Goal: Task Accomplishment & Management: Manage account settings

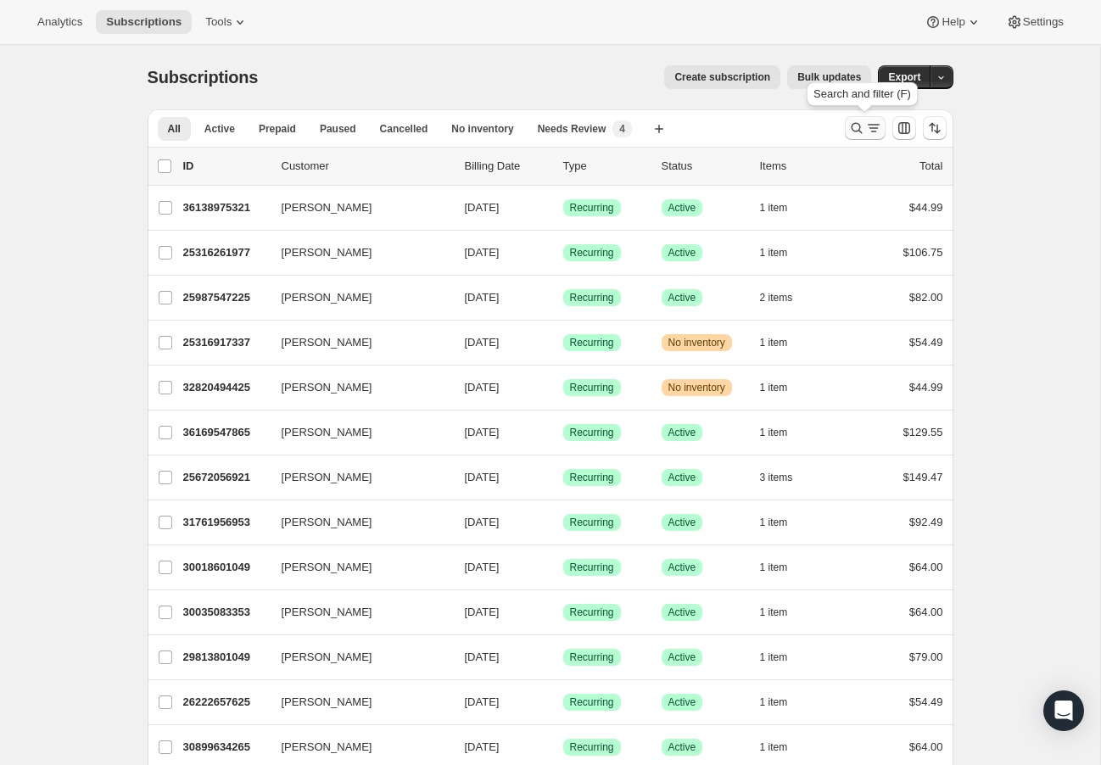
click at [858, 130] on icon "Search and filter results" at bounding box center [856, 128] width 17 height 17
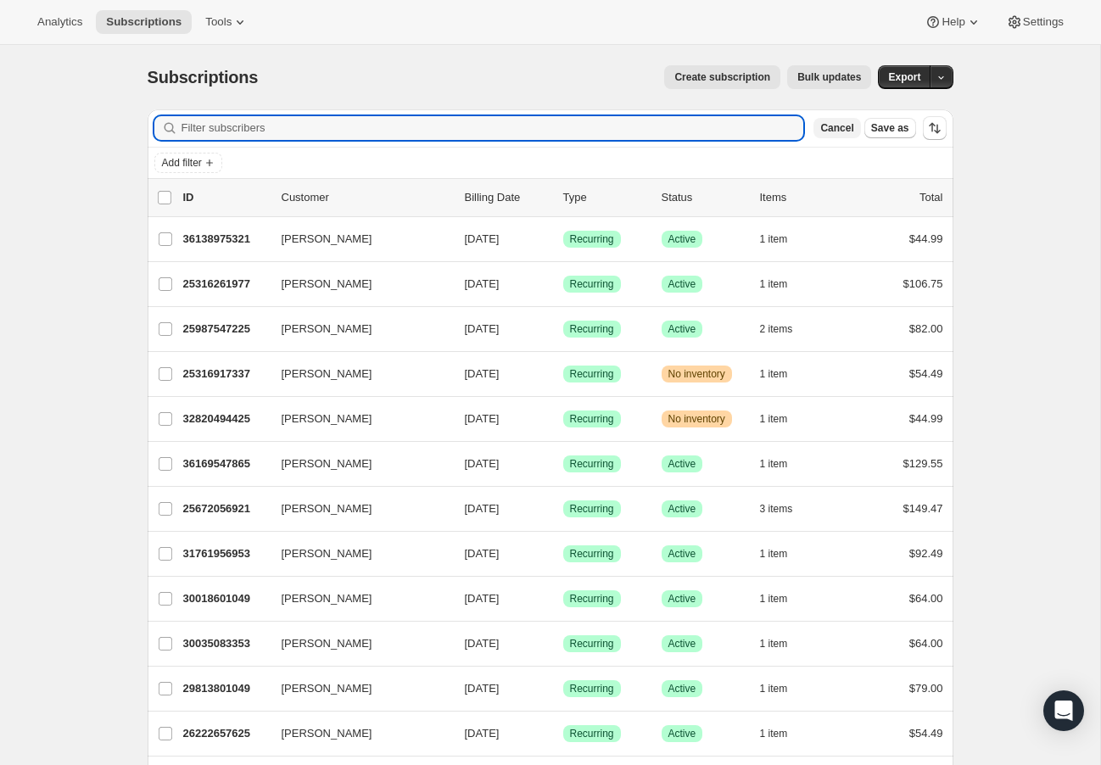
paste input "33254703193"
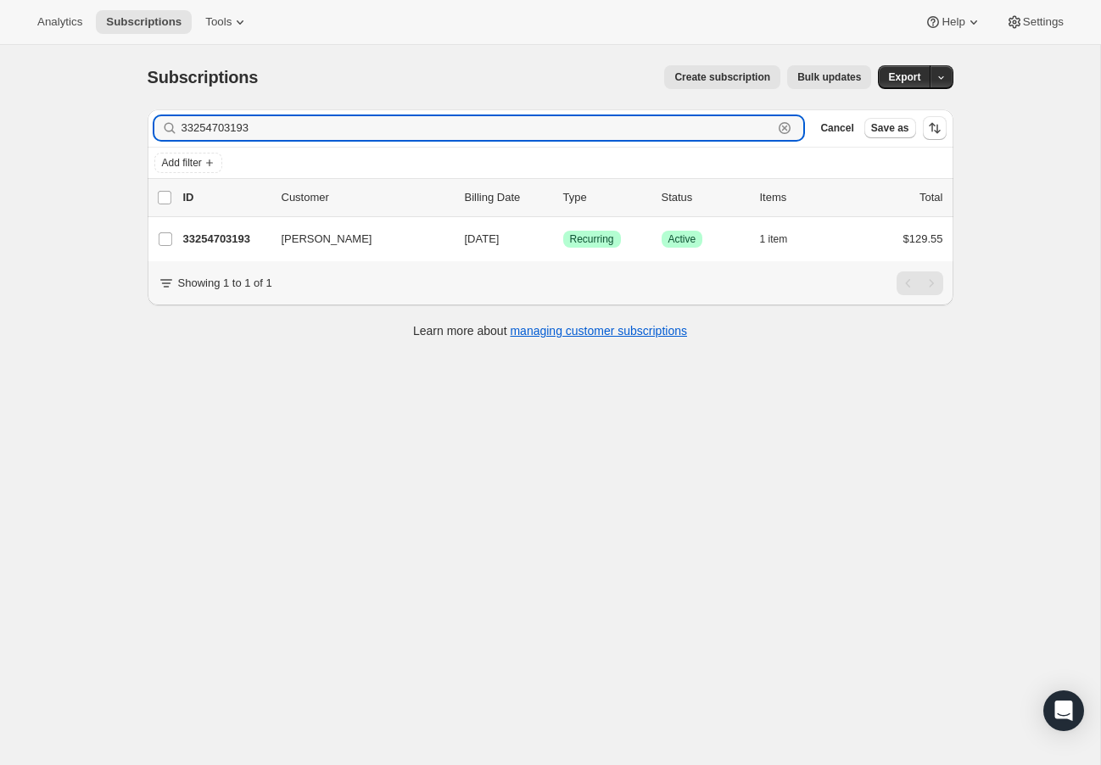
scroll to position [3, 0]
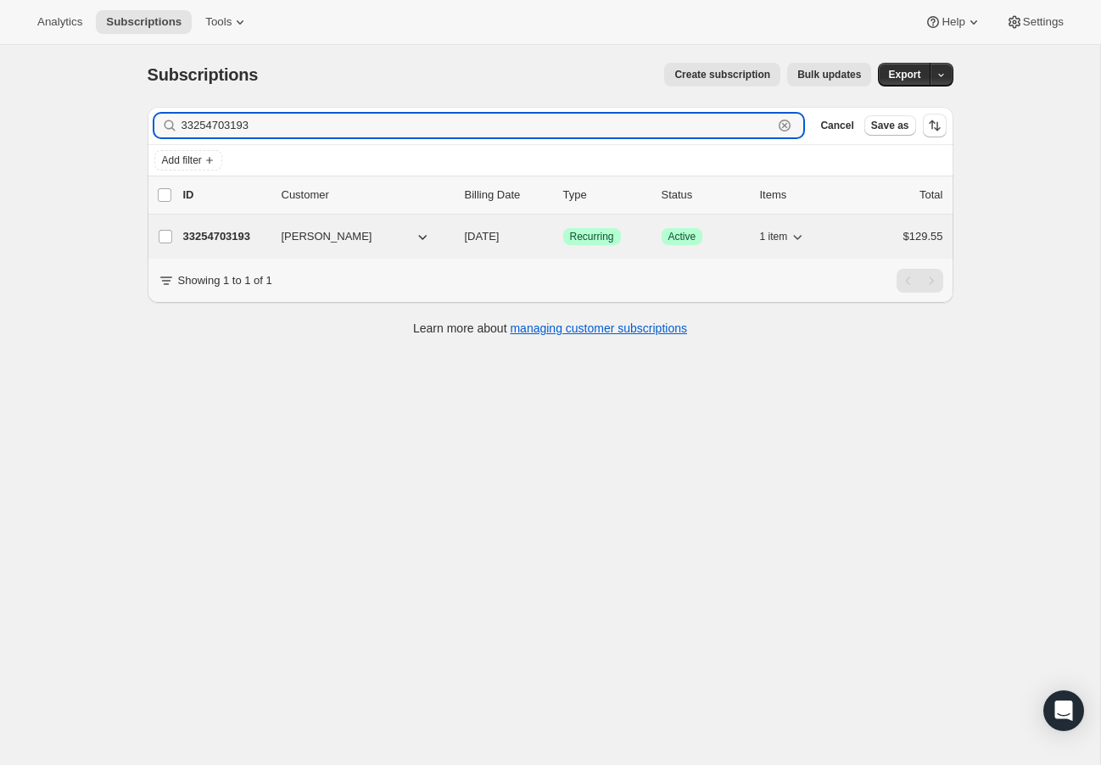
type input "33254703193"
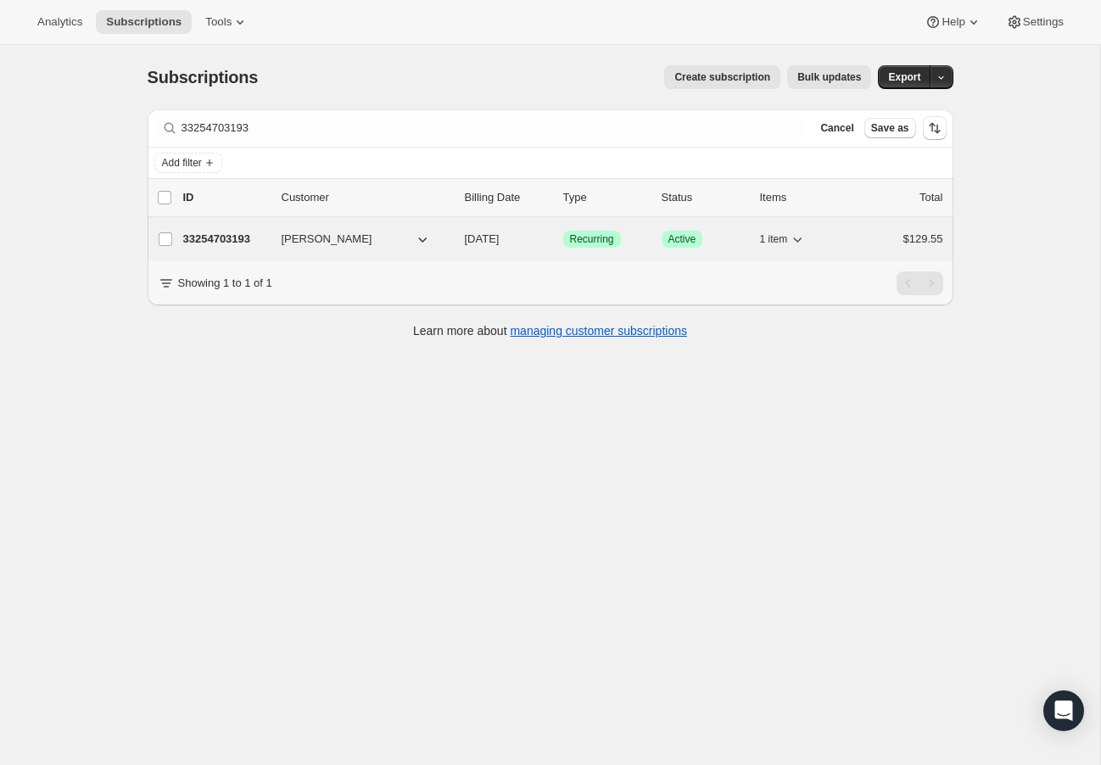
click at [236, 237] on p "33254703193" at bounding box center [225, 239] width 85 height 17
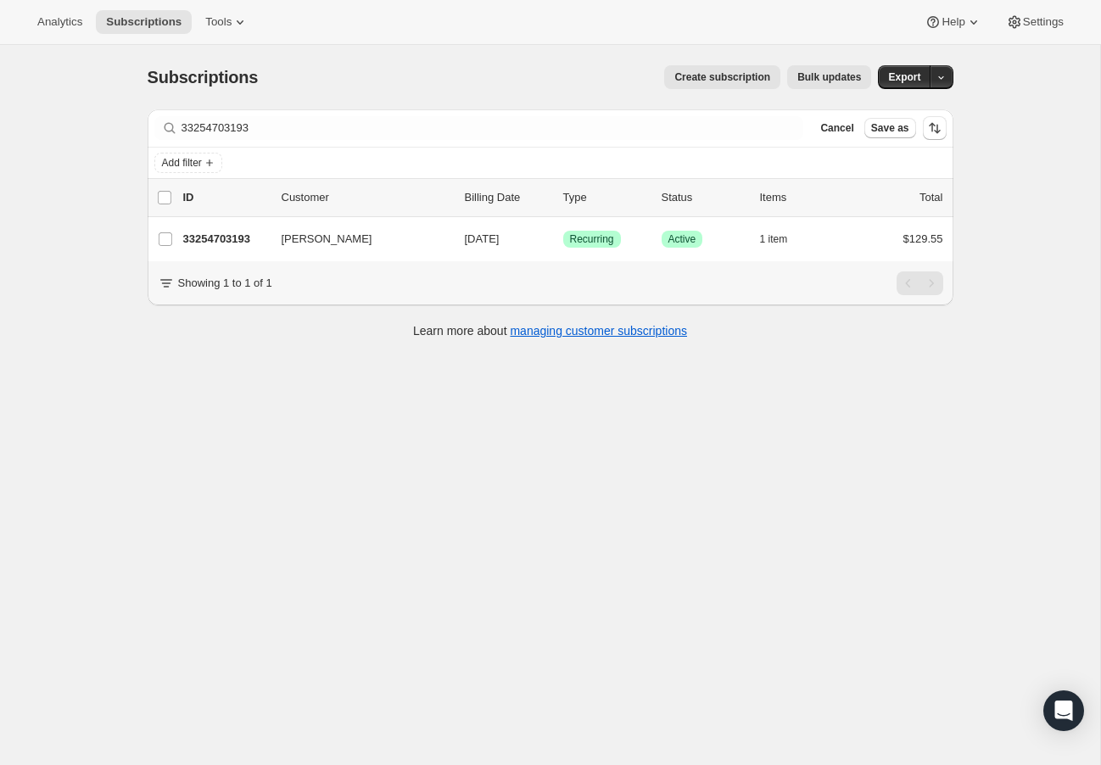
scroll to position [-1, 0]
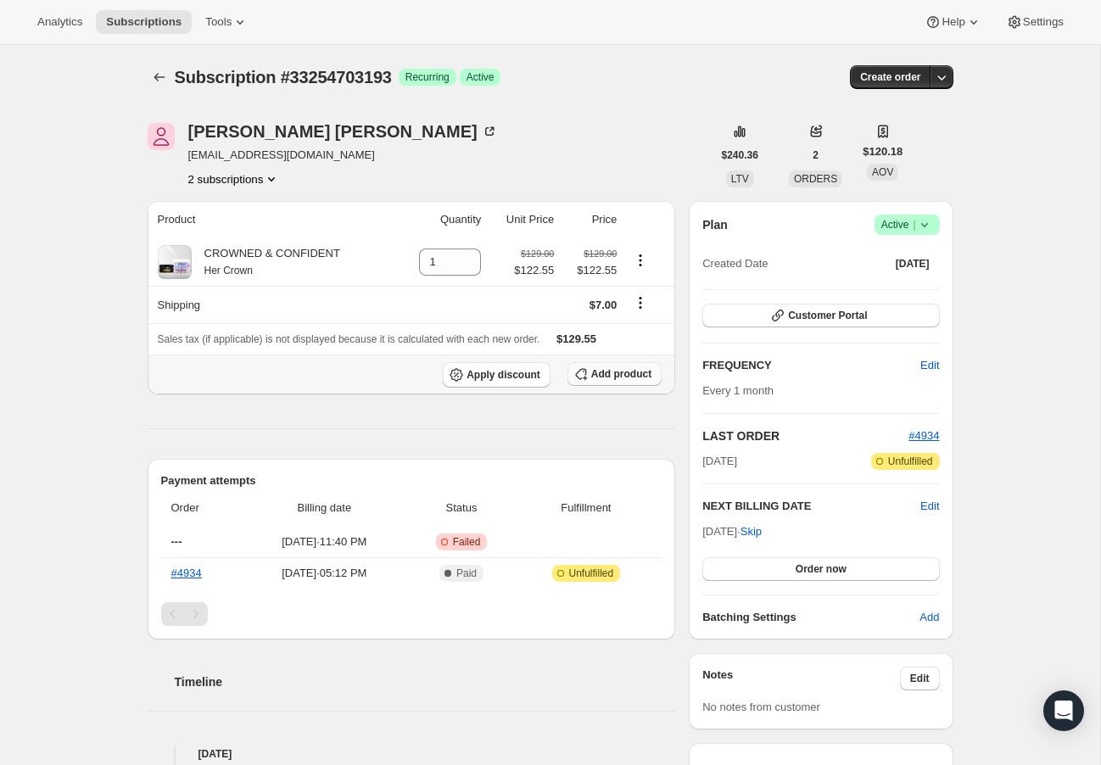
click at [597, 381] on span "Add product" at bounding box center [621, 374] width 60 height 14
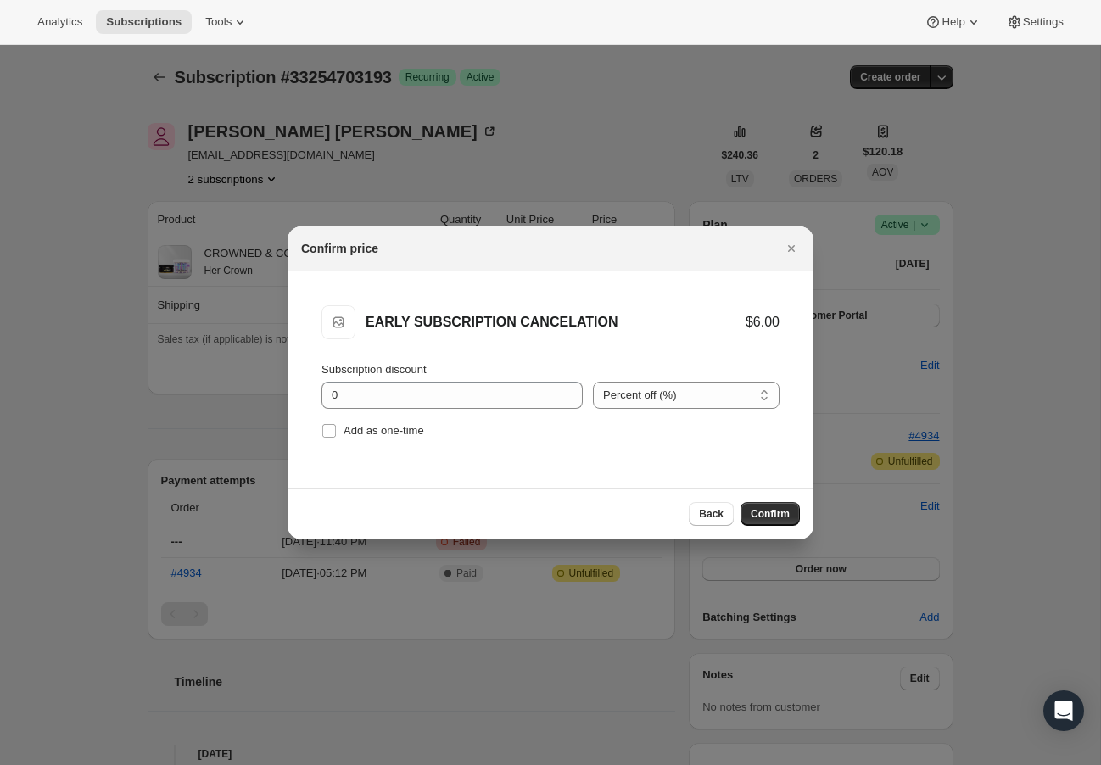
click at [765, 512] on span "Confirm" at bounding box center [770, 514] width 39 height 14
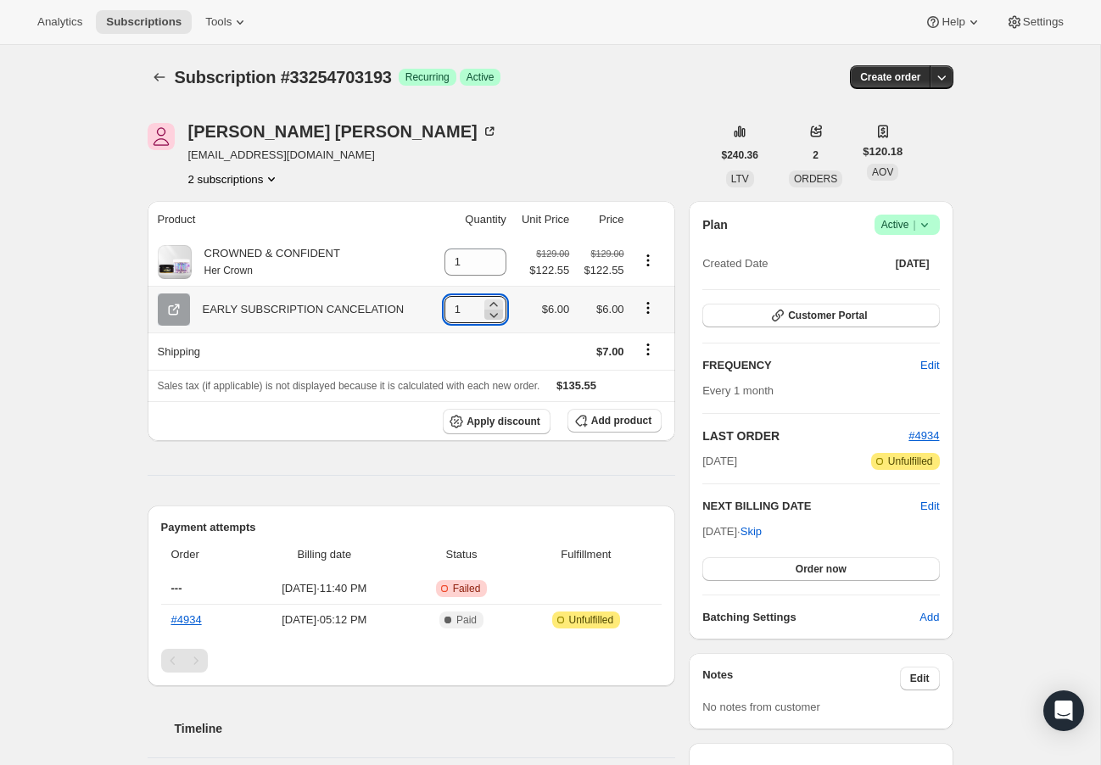
click at [484, 309] on div at bounding box center [493, 309] width 19 height 20
click at [492, 305] on icon at bounding box center [493, 304] width 17 height 17
type input "2"
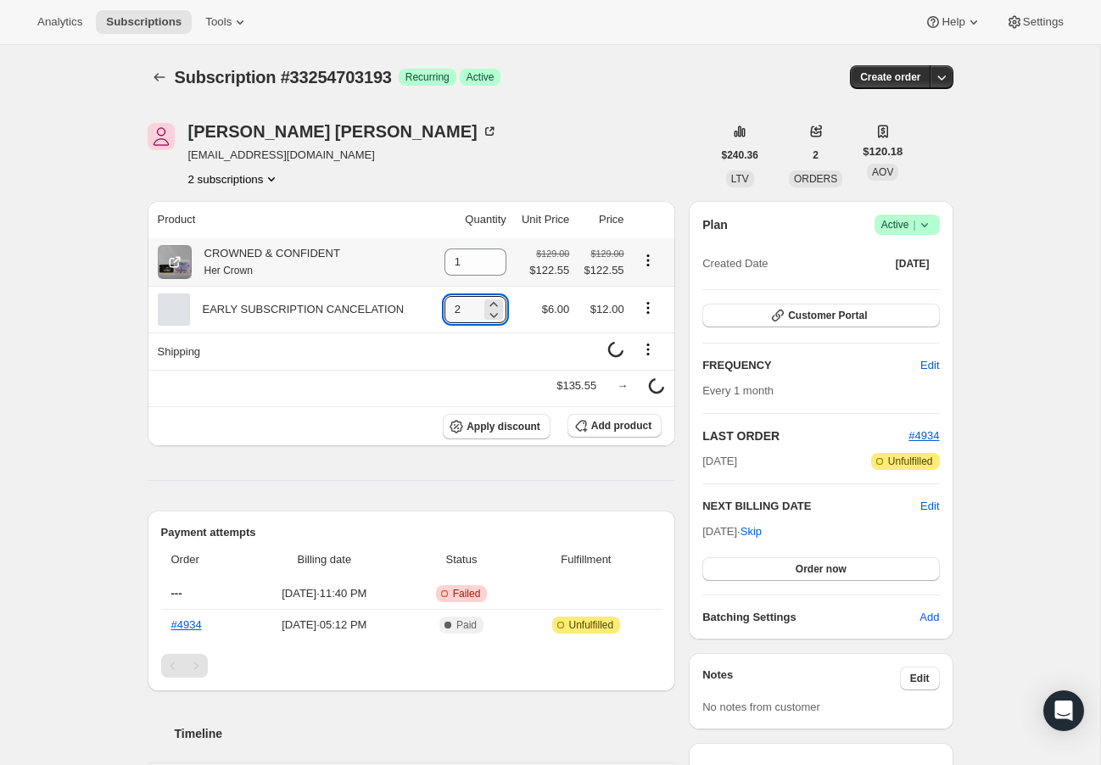
click at [650, 265] on icon "Product actions" at bounding box center [648, 260] width 17 height 17
drag, startPoint x: 665, startPoint y: 202, endPoint x: 689, endPoint y: 122, distance: 83.2
click at [665, 202] on th at bounding box center [652, 219] width 47 height 37
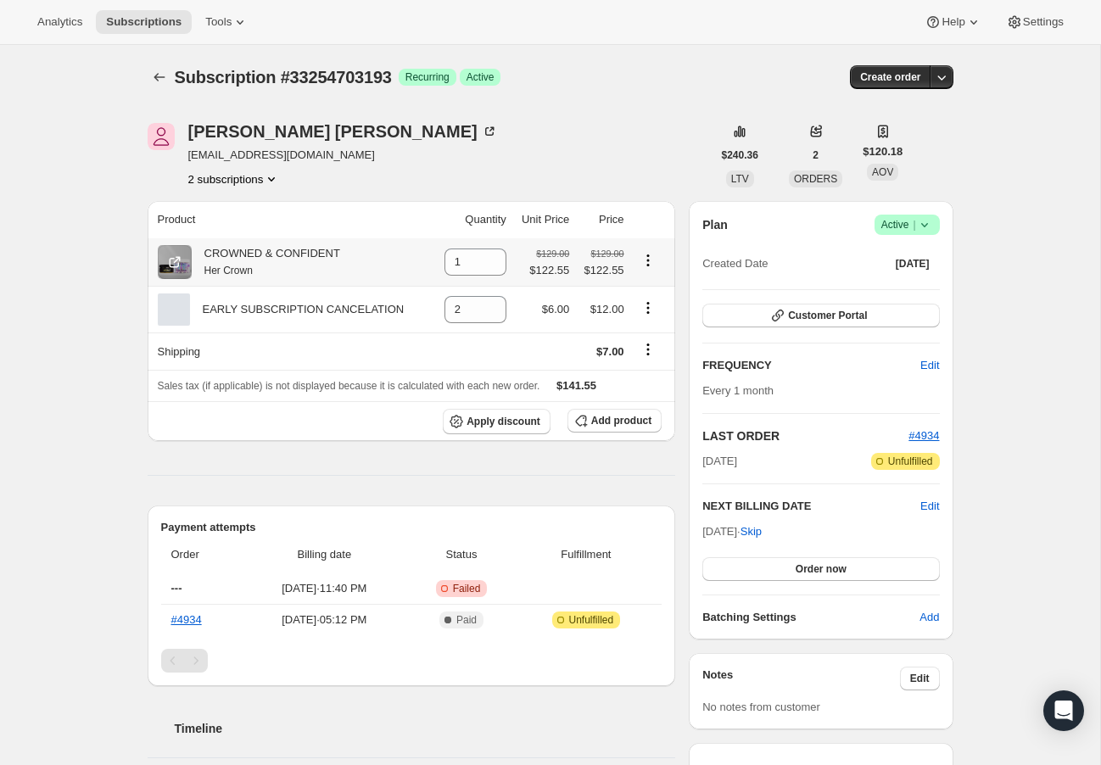
click at [651, 262] on icon "Product actions" at bounding box center [648, 260] width 17 height 17
drag, startPoint x: 495, startPoint y: 270, endPoint x: 544, endPoint y: 230, distance: 62.7
click at [495, 270] on icon at bounding box center [493, 267] width 17 height 17
type input "0"
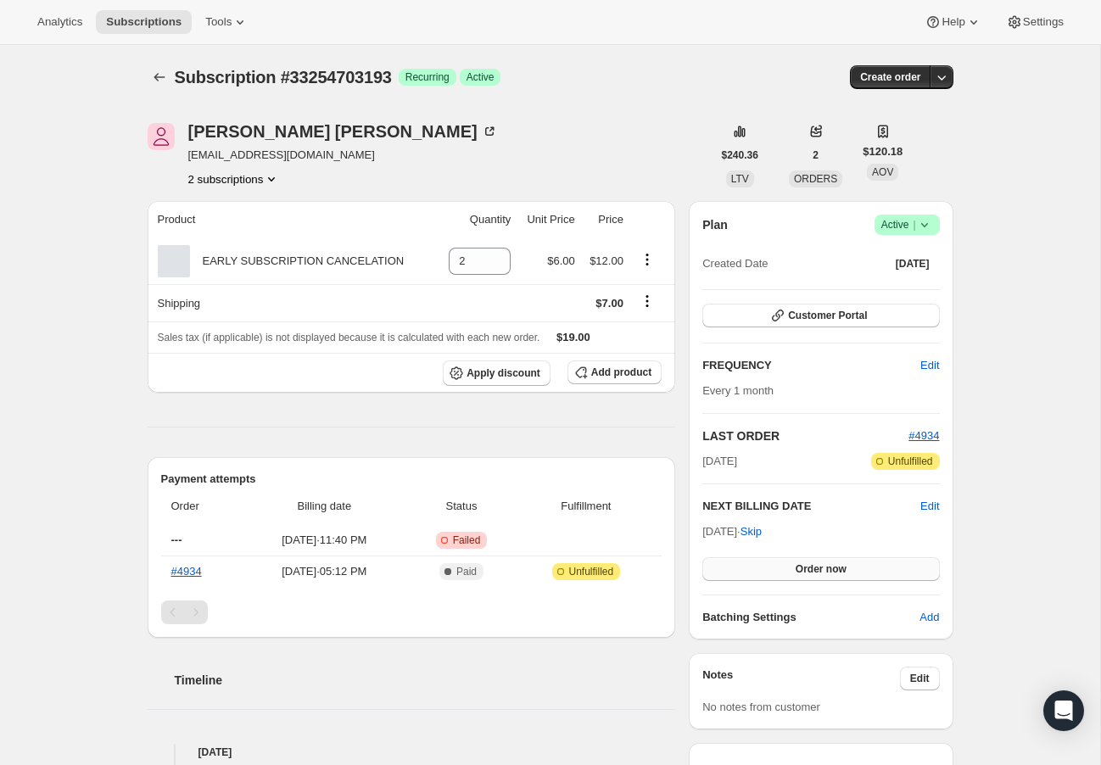
click at [864, 573] on button "Order now" at bounding box center [820, 569] width 237 height 24
click at [864, 573] on button "Click to confirm" at bounding box center [820, 569] width 237 height 24
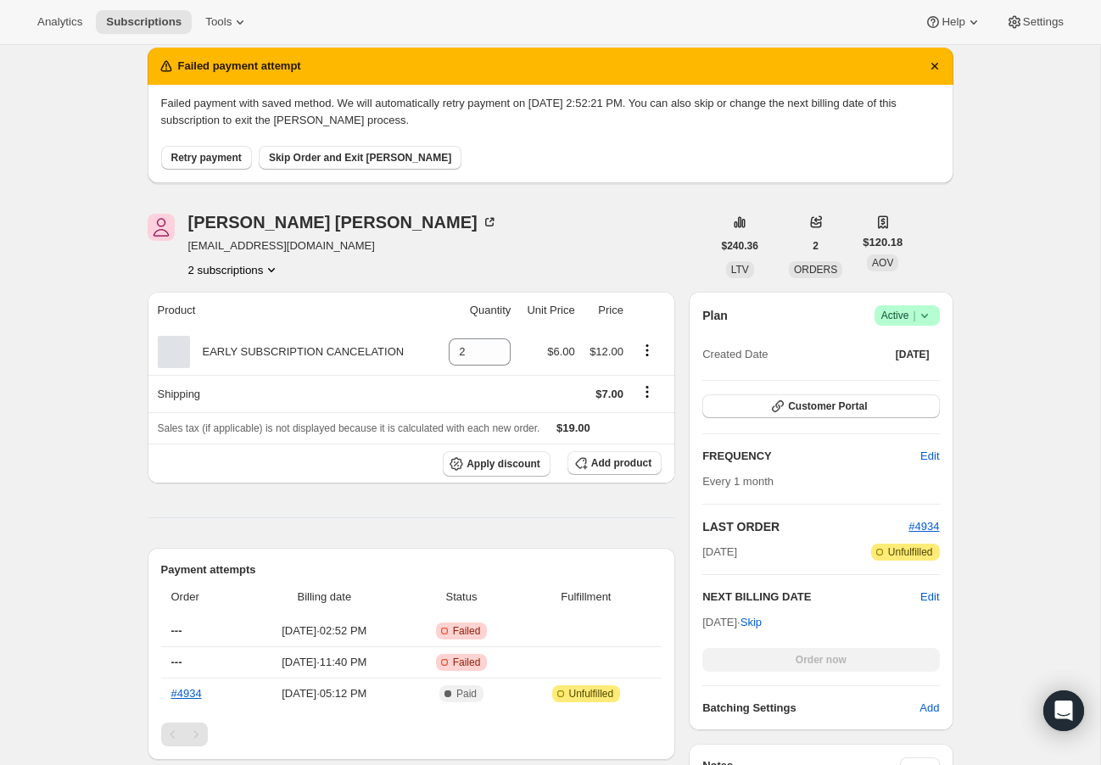
scroll to position [33, 0]
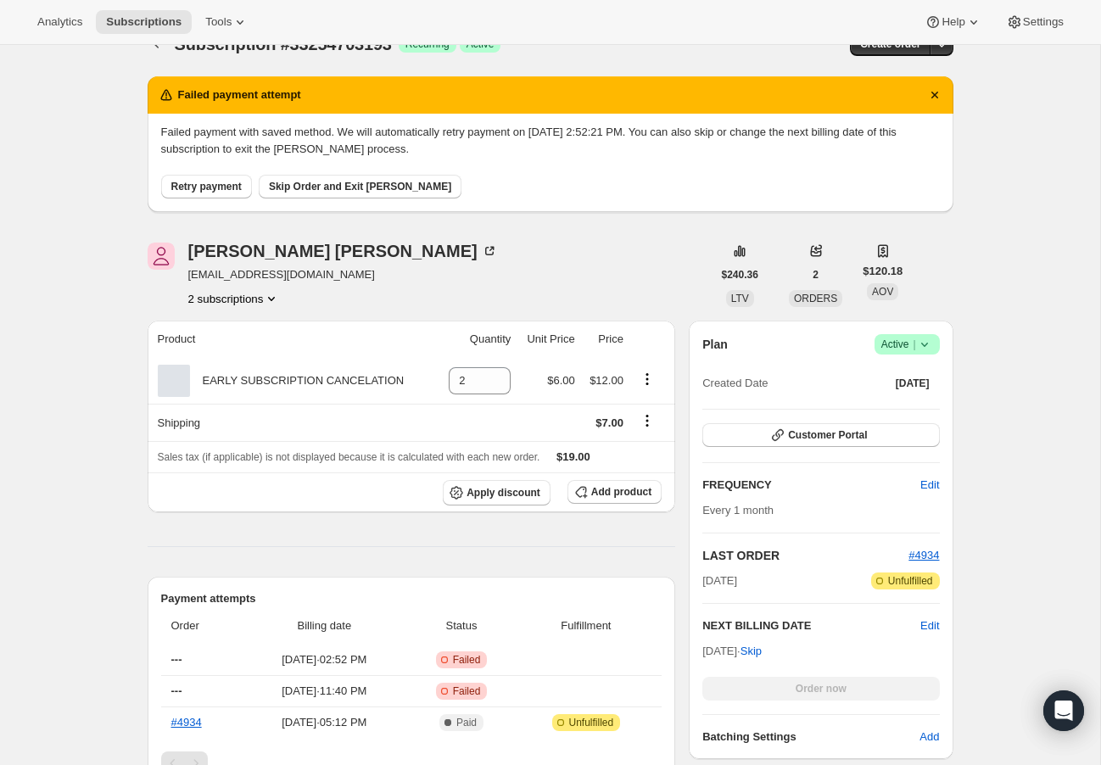
click at [231, 193] on button "Retry payment" at bounding box center [206, 187] width 91 height 24
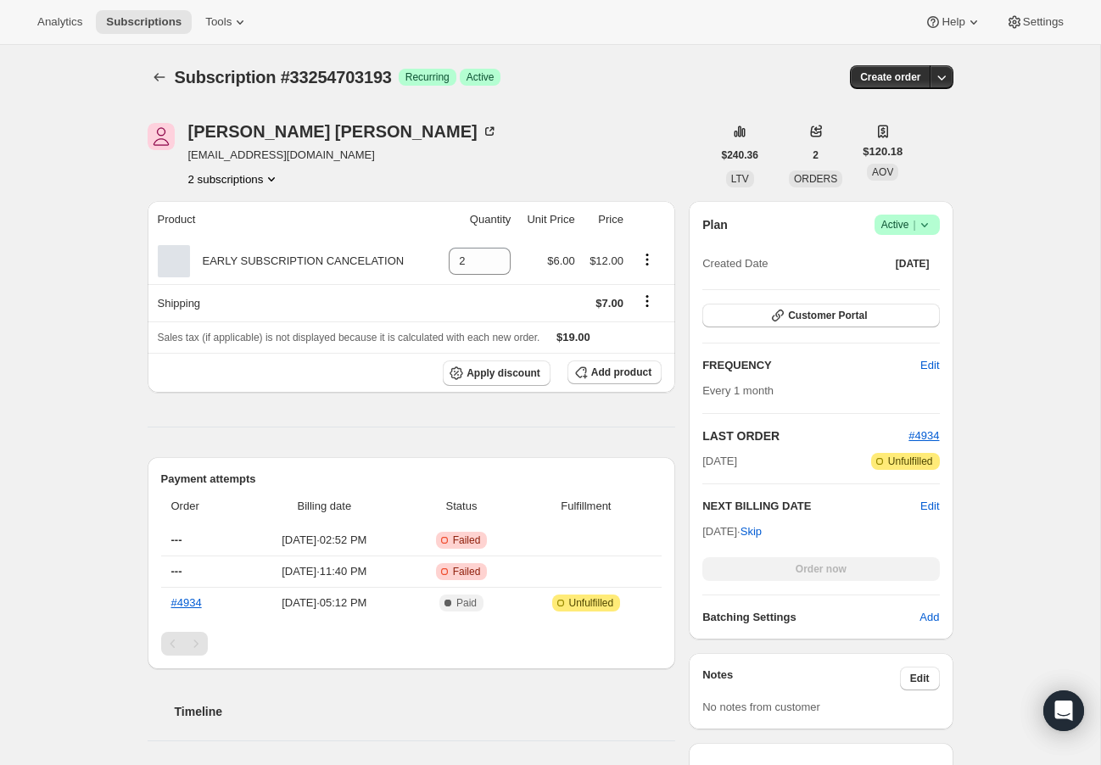
scroll to position [0, 0]
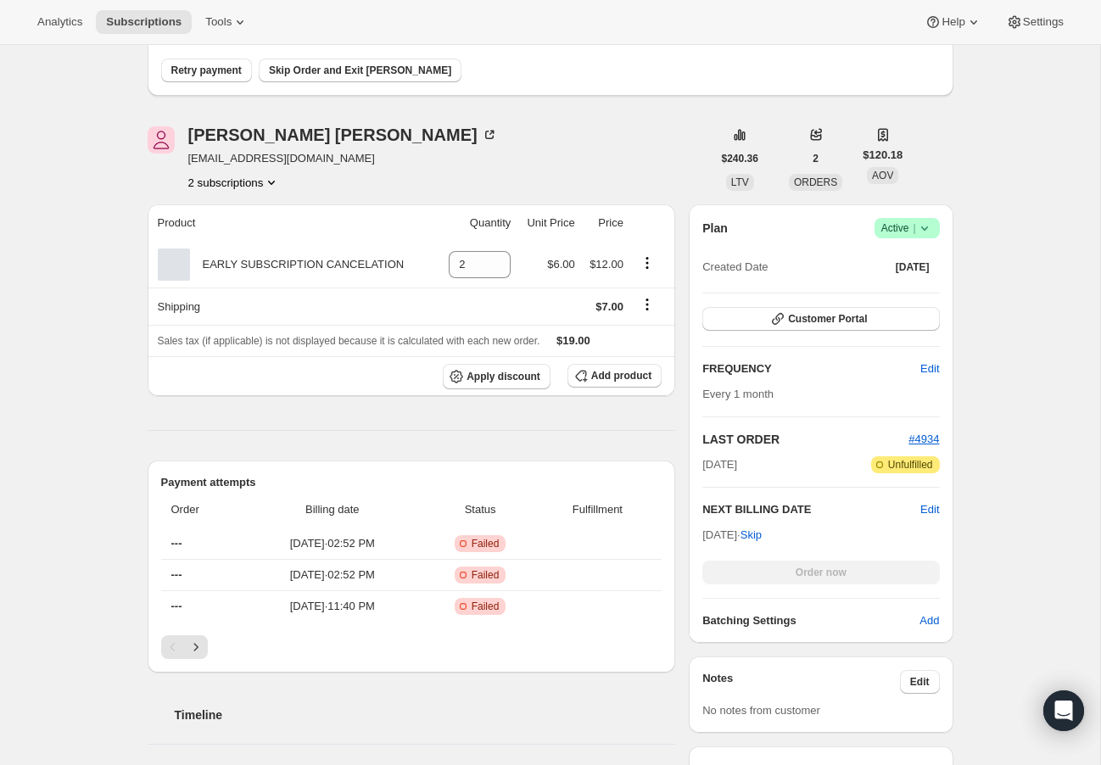
scroll to position [151, 0]
drag, startPoint x: 655, startPoint y: 301, endPoint x: 645, endPoint y: 305, distance: 9.9
click at [653, 301] on icon "Shipping actions" at bounding box center [647, 302] width 17 height 17
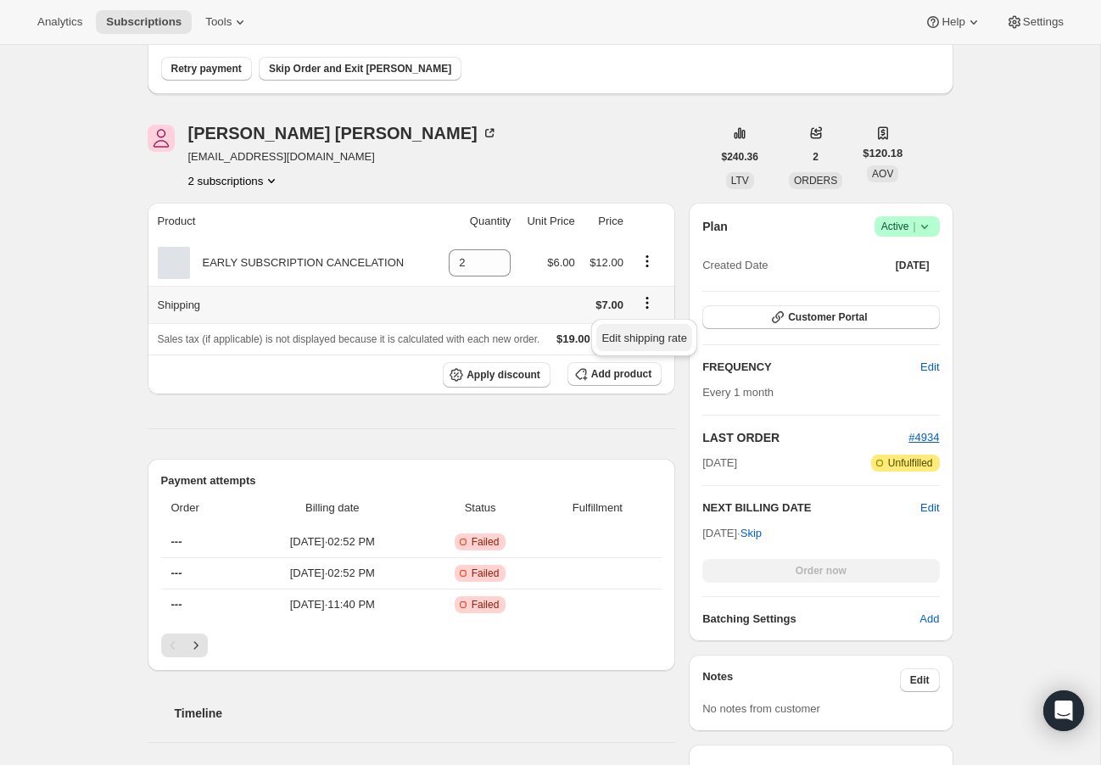
click at [642, 337] on span "Edit shipping rate" at bounding box center [643, 338] width 85 height 13
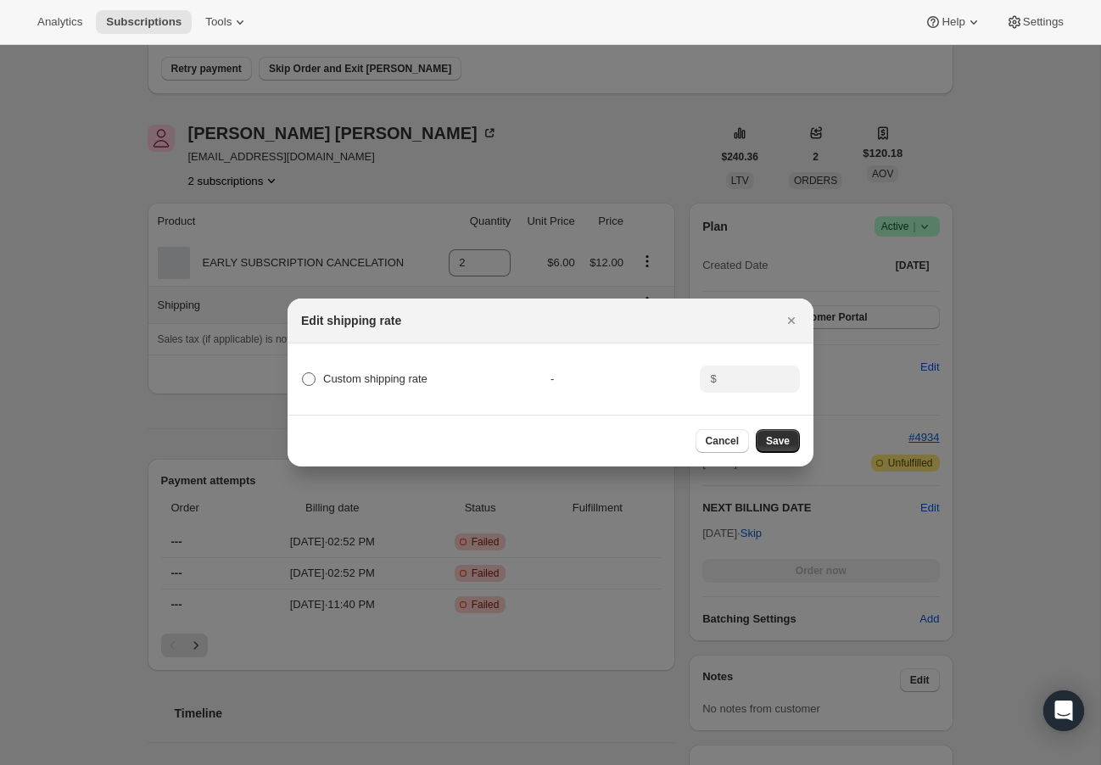
drag, startPoint x: 313, startPoint y: 382, endPoint x: 343, endPoint y: 384, distance: 29.8
click at [313, 382] on span ":rm:" at bounding box center [309, 379] width 14 height 14
click at [303, 373] on input "Custom shipping rate" at bounding box center [302, 372] width 1 height 1
radio input "true"
click at [747, 378] on input ":rm:" at bounding box center [748, 379] width 53 height 27
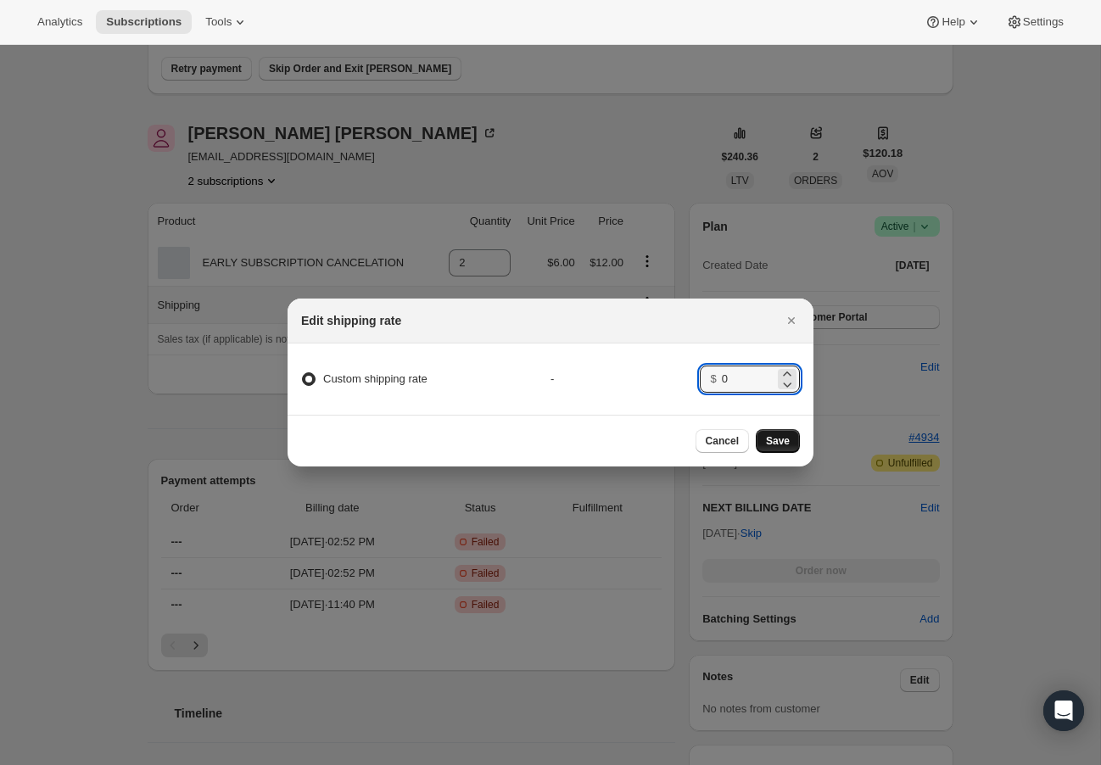
type input "0"
click at [776, 447] on span "Save" at bounding box center [778, 441] width 24 height 14
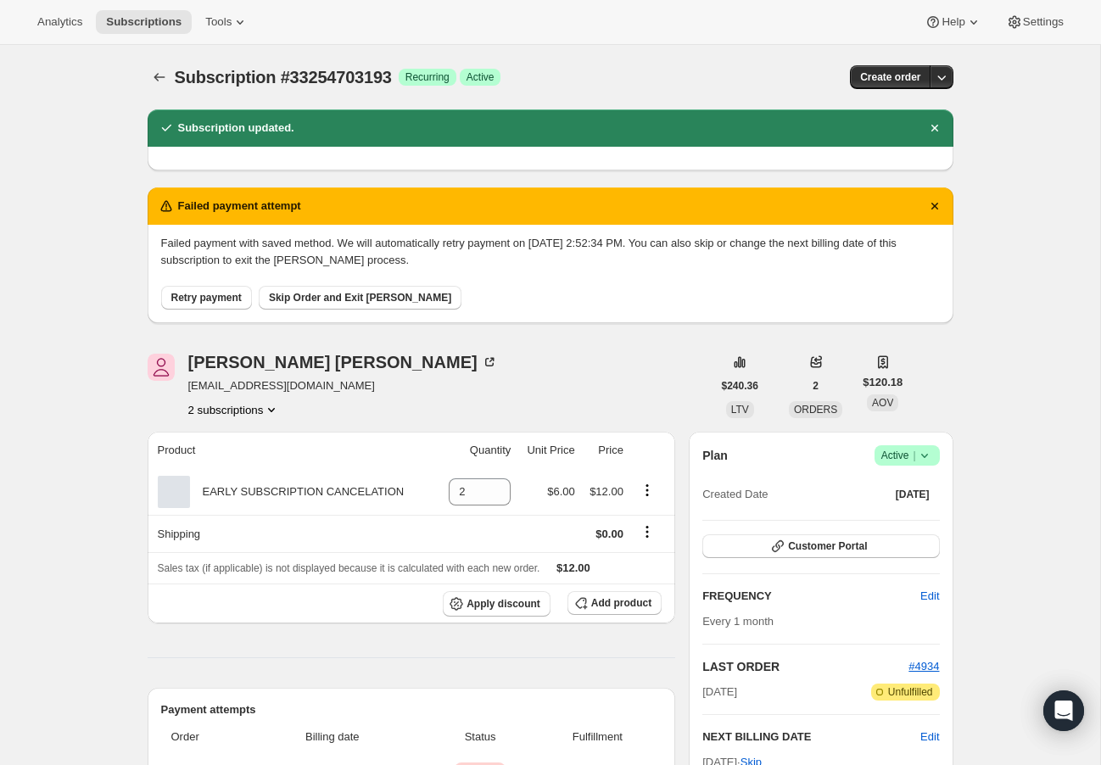
scroll to position [0, 0]
click at [387, 296] on span "Skip Order and Exit [PERSON_NAME]" at bounding box center [360, 298] width 182 height 14
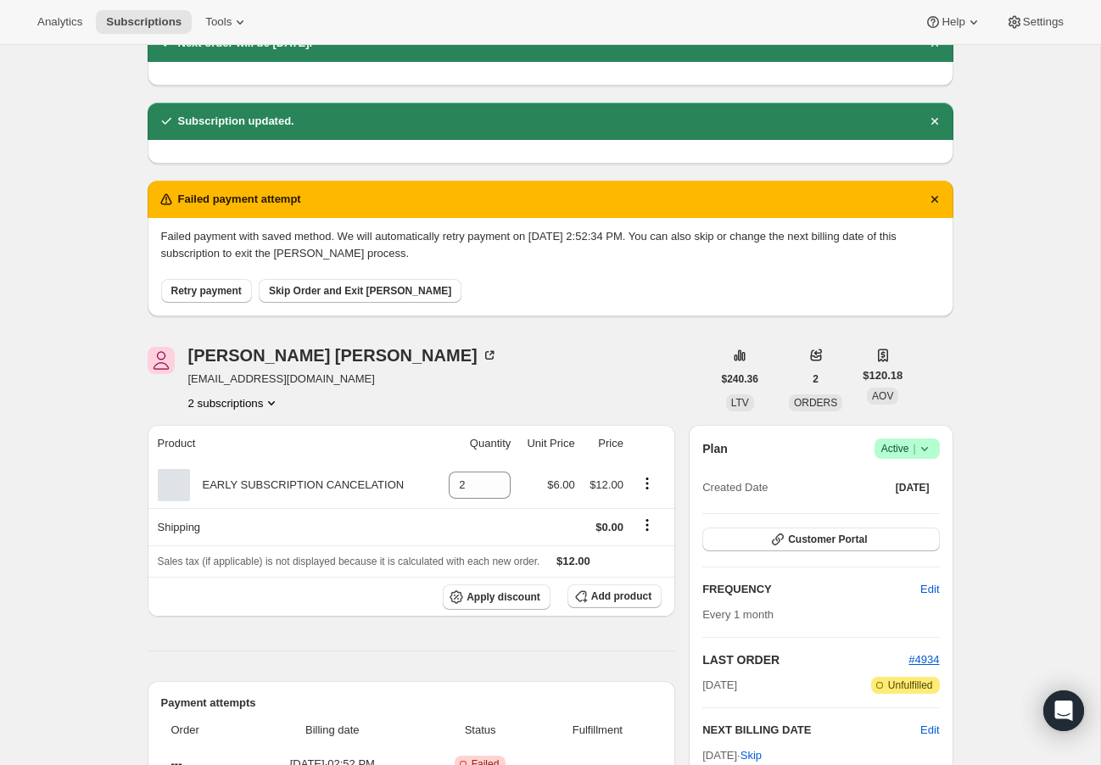
scroll to position [89, 0]
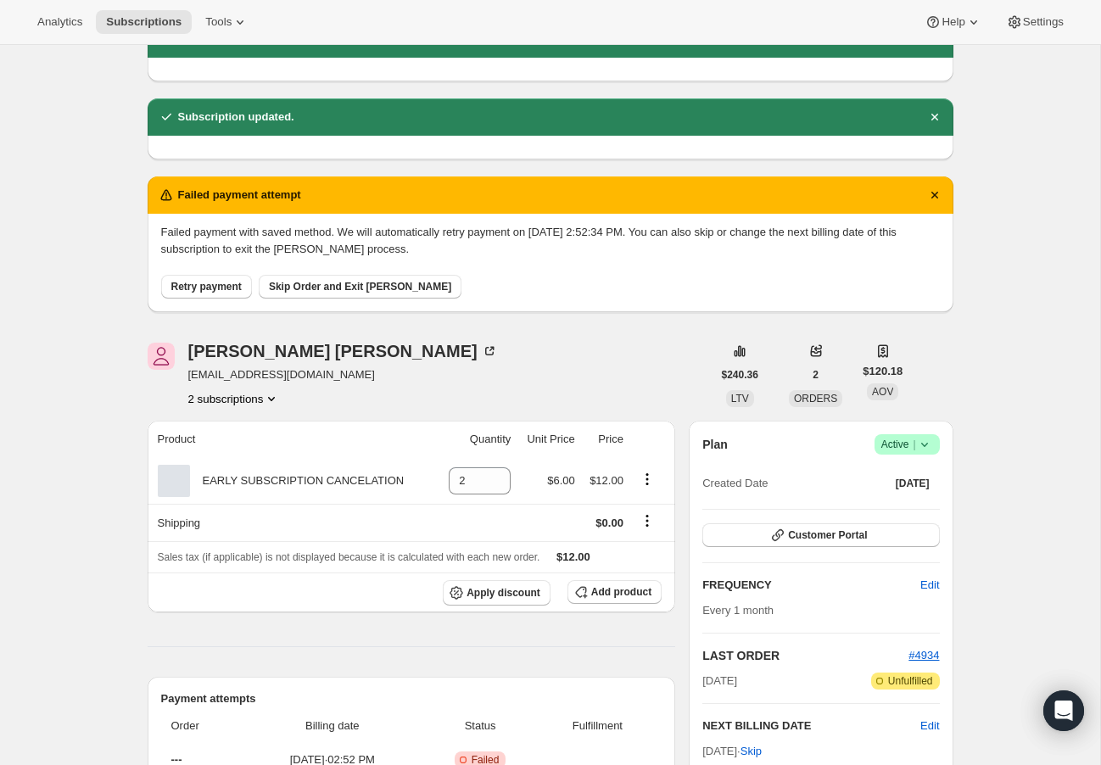
click at [936, 193] on icon "Dismiss notification" at bounding box center [933, 195] width 7 height 7
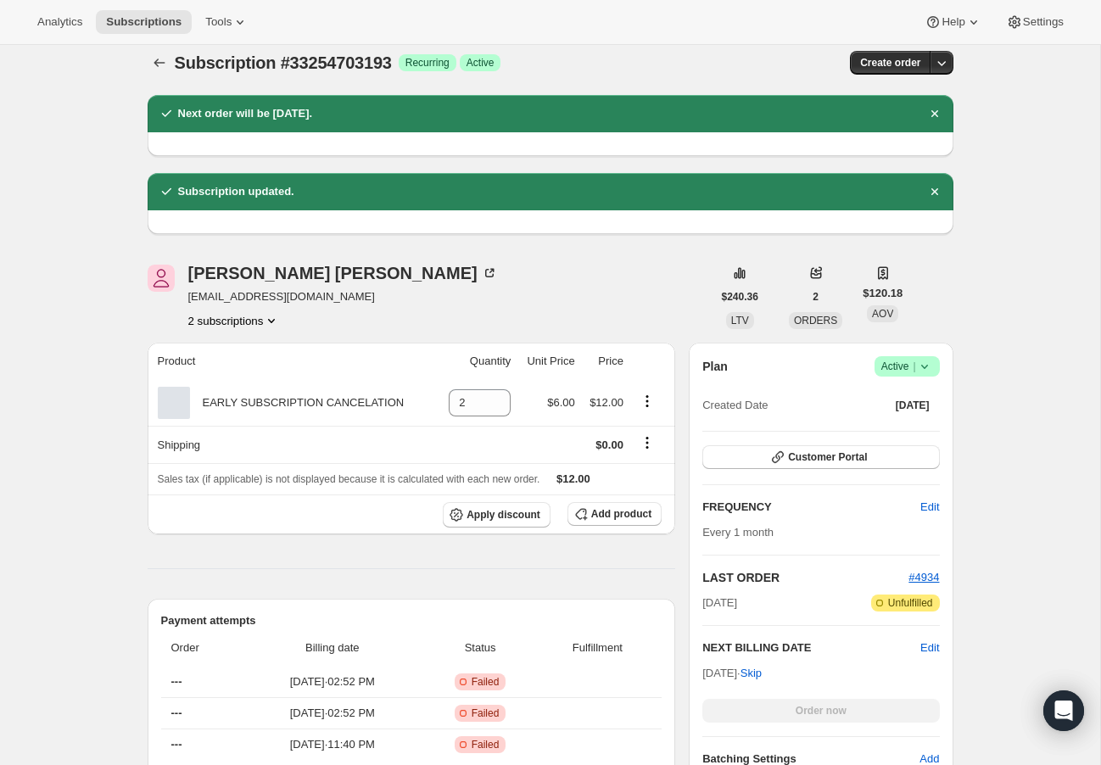
scroll to position [13, 0]
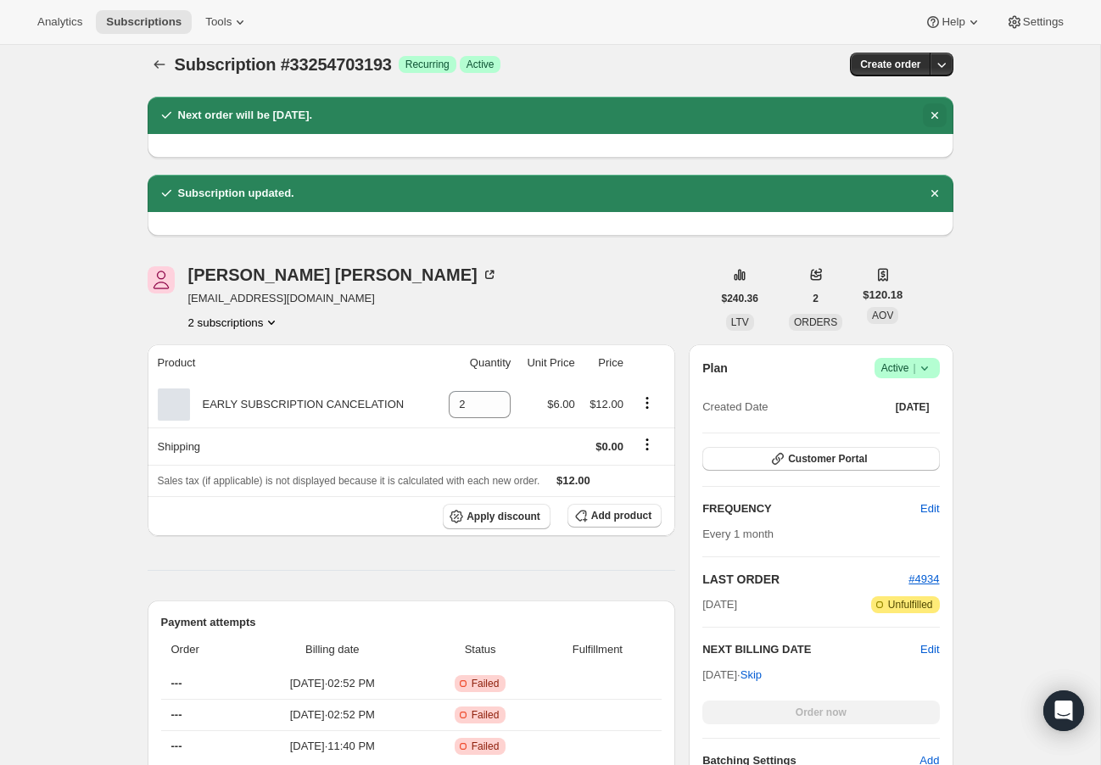
click at [928, 109] on icon "Dismiss notification" at bounding box center [934, 115] width 17 height 17
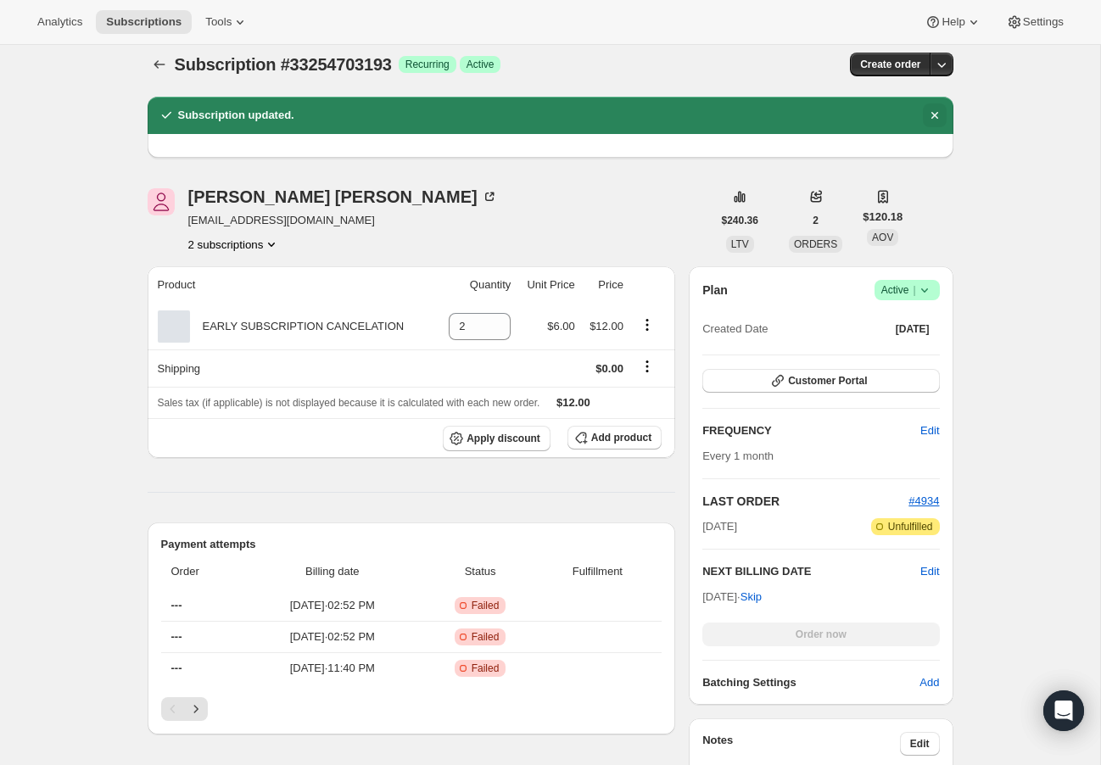
click at [930, 109] on icon "Dismiss notification" at bounding box center [934, 115] width 17 height 17
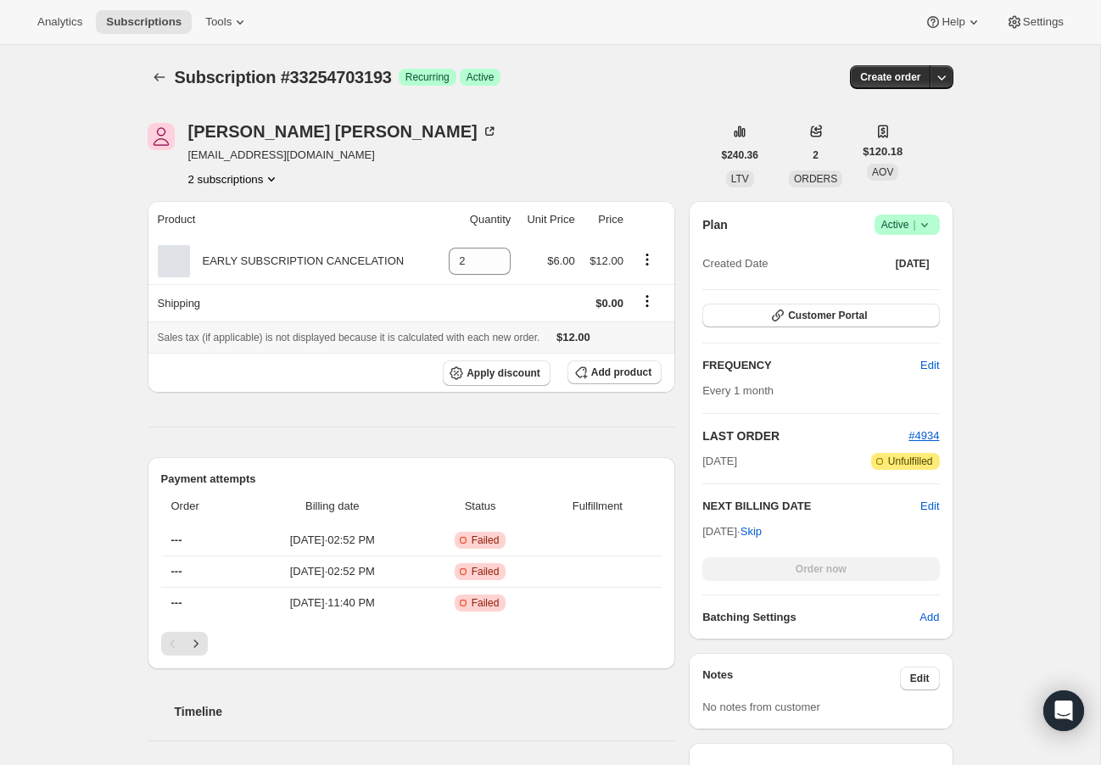
scroll to position [0, 0]
click at [933, 215] on span "Success Active |" at bounding box center [906, 225] width 65 height 20
drag, startPoint x: 1018, startPoint y: 217, endPoint x: 1009, endPoint y: 226, distance: 12.6
click at [928, 506] on span "Edit" at bounding box center [929, 506] width 19 height 17
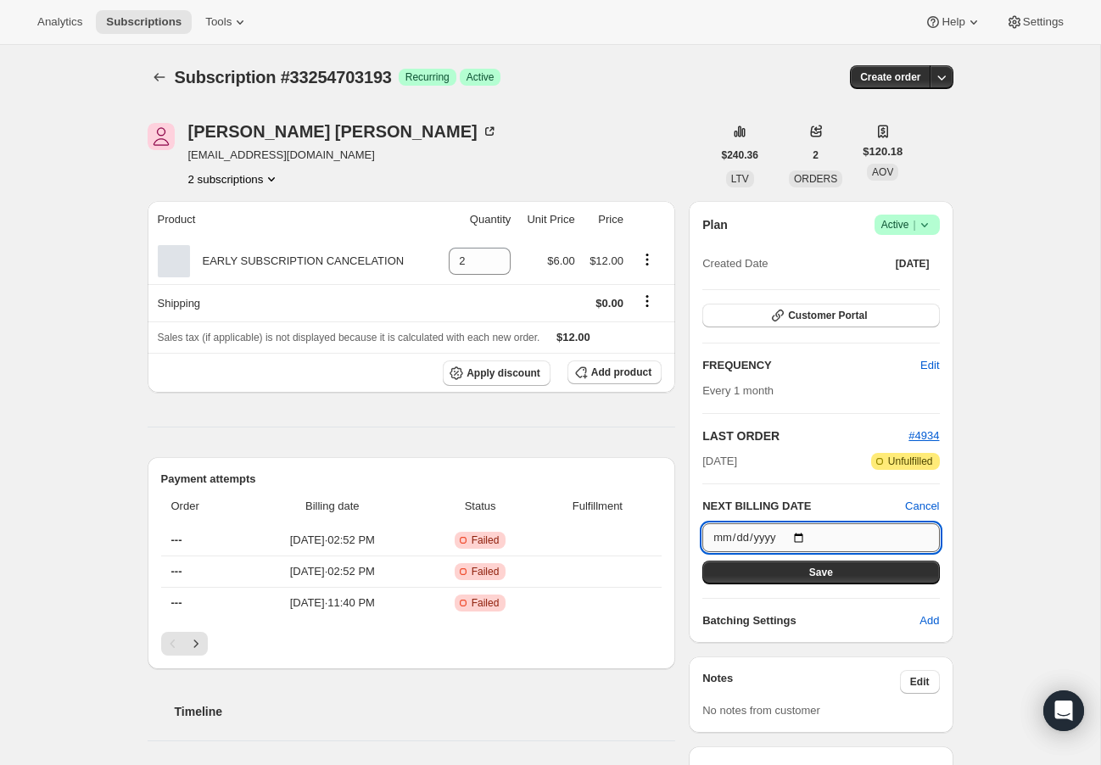
click at [761, 536] on input "2025-11-19" at bounding box center [820, 537] width 237 height 29
type input "2025-09-20"
click at [848, 579] on button "Save" at bounding box center [820, 573] width 237 height 24
